Goal: Information Seeking & Learning: Learn about a topic

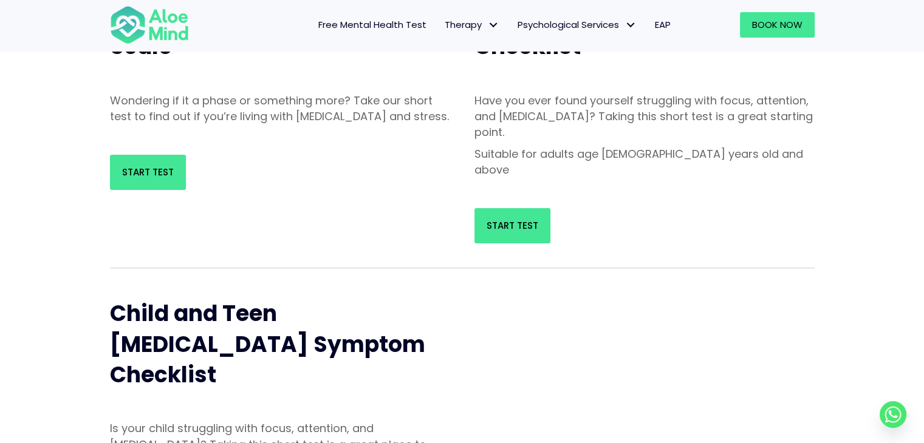
scroll to position [121, 0]
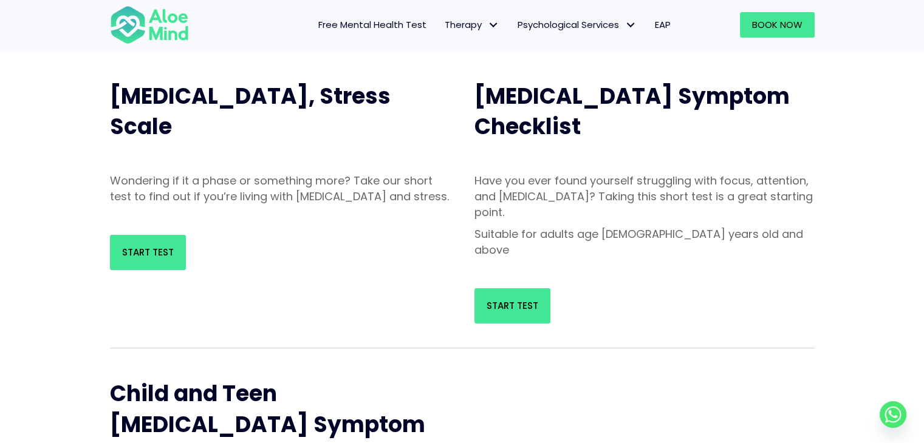
click at [107, 251] on div "Start Test" at bounding box center [280, 253] width 364 height 60
click at [136, 259] on span "Start Test" at bounding box center [148, 252] width 52 height 13
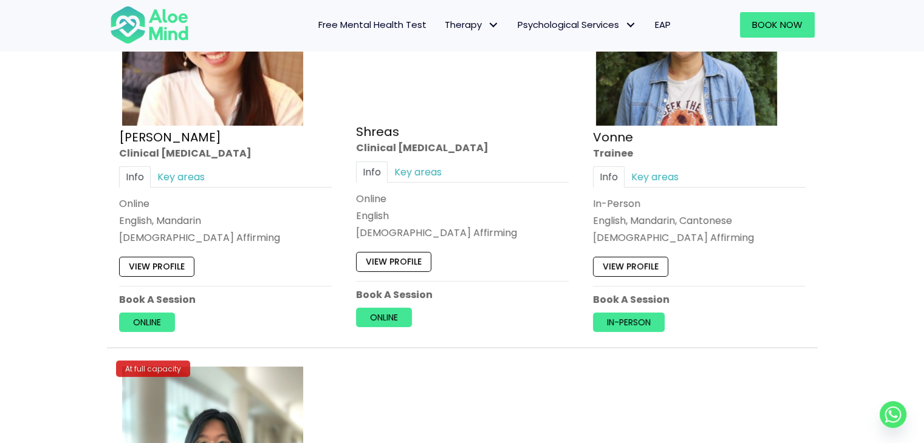
scroll to position [4799, 0]
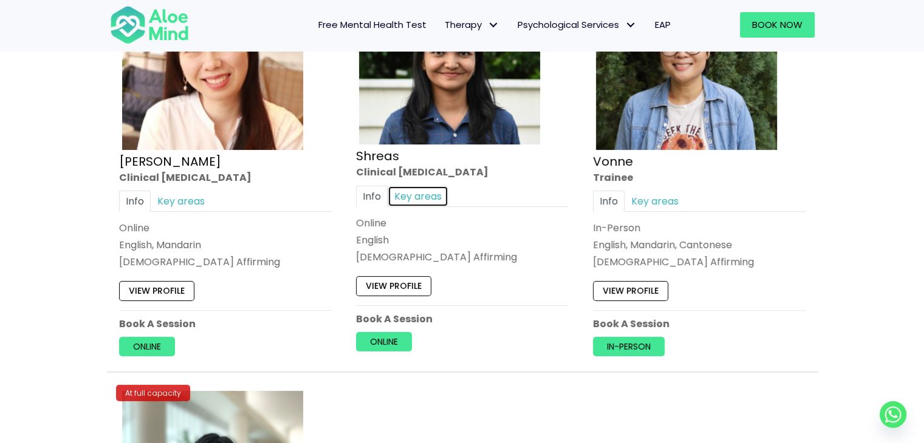
click at [426, 191] on link "Key areas" at bounding box center [418, 196] width 61 height 21
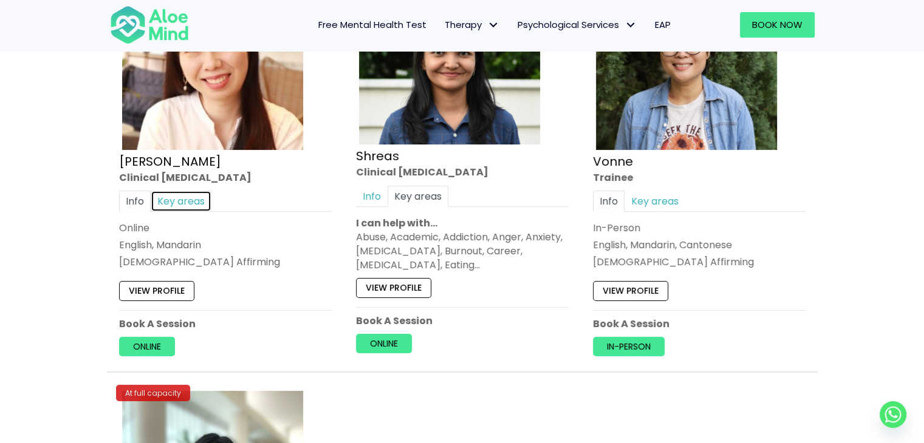
click at [183, 191] on link "Key areas" at bounding box center [181, 201] width 61 height 21
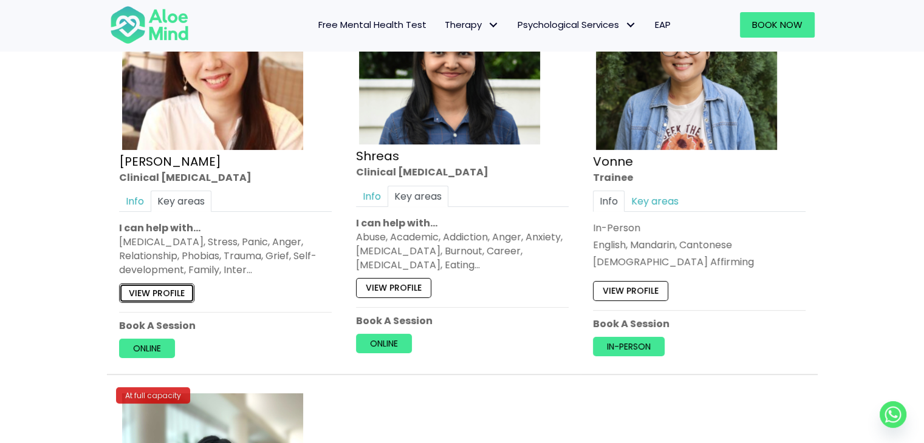
click at [182, 284] on link "View profile" at bounding box center [156, 293] width 75 height 19
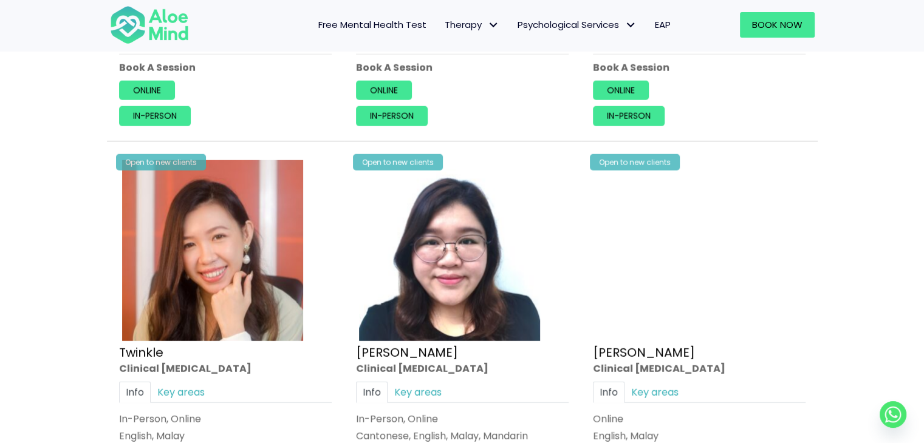
scroll to position [3341, 0]
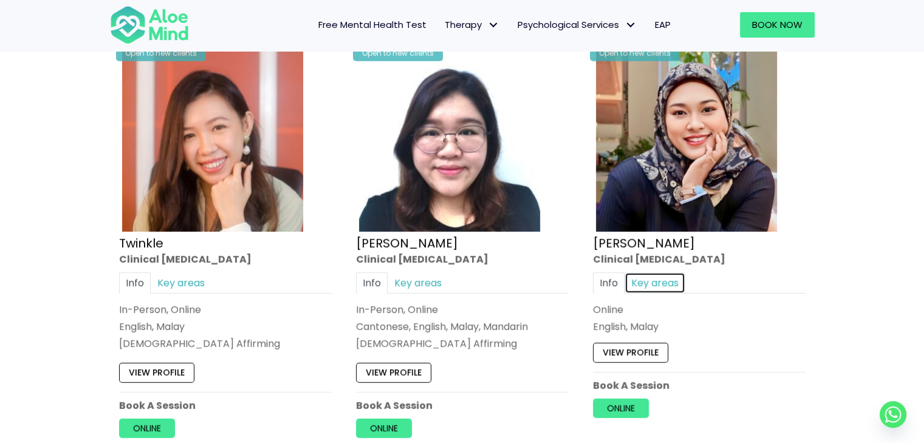
click at [668, 275] on link "Key areas" at bounding box center [654, 283] width 61 height 21
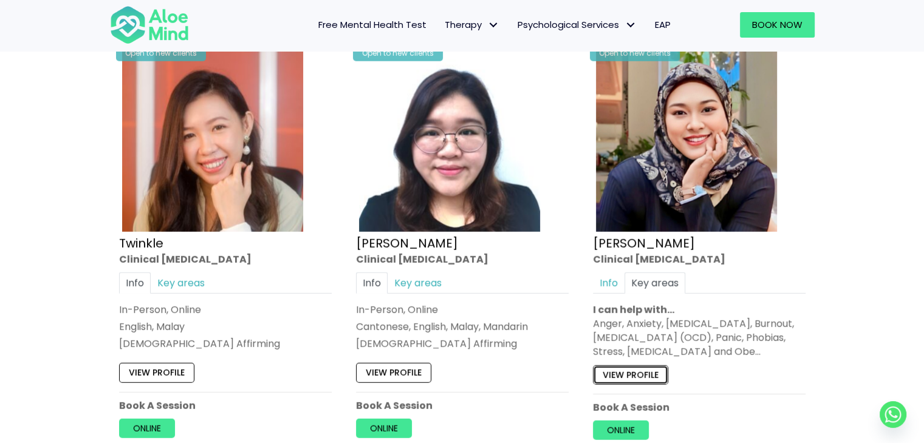
click at [643, 371] on link "View profile" at bounding box center [630, 375] width 75 height 19
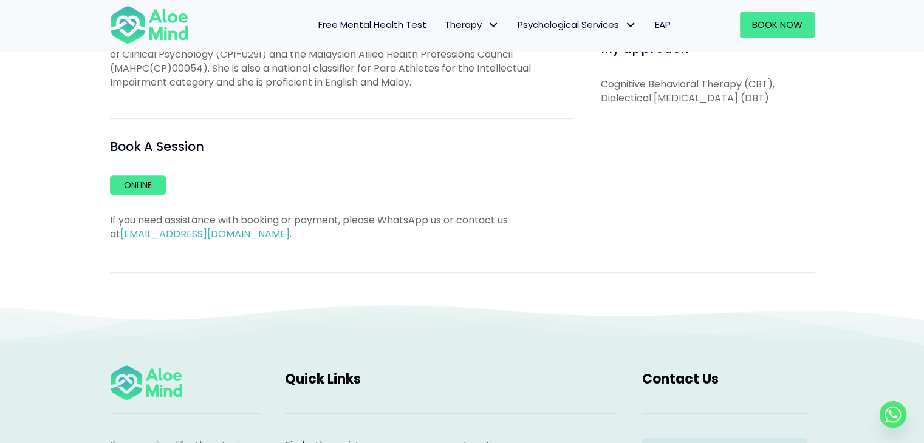
scroll to position [729, 0]
